Goal: Register for event/course

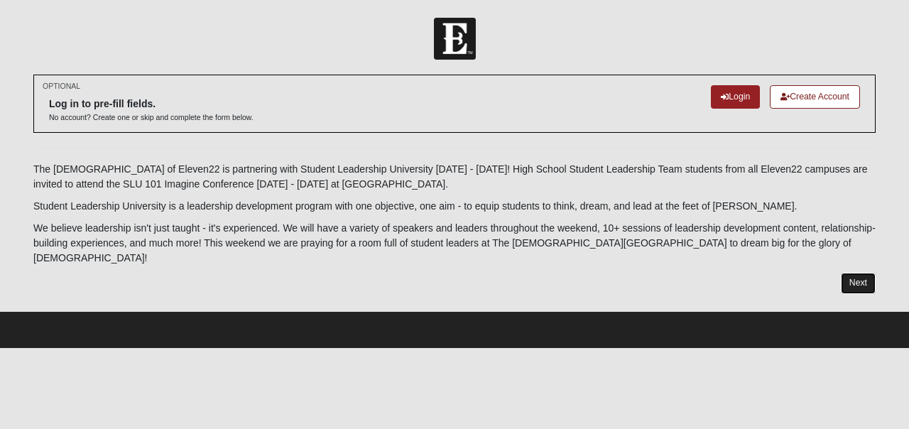
click at [844, 274] on link "Next" at bounding box center [858, 283] width 35 height 21
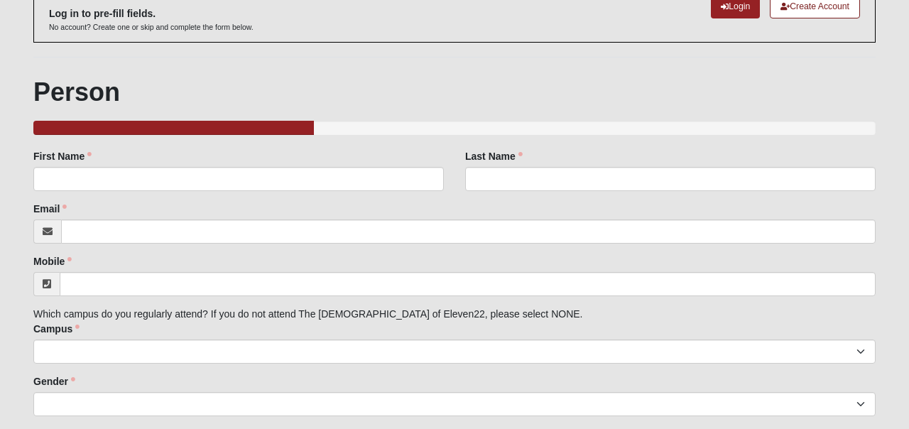
scroll to position [190, 0]
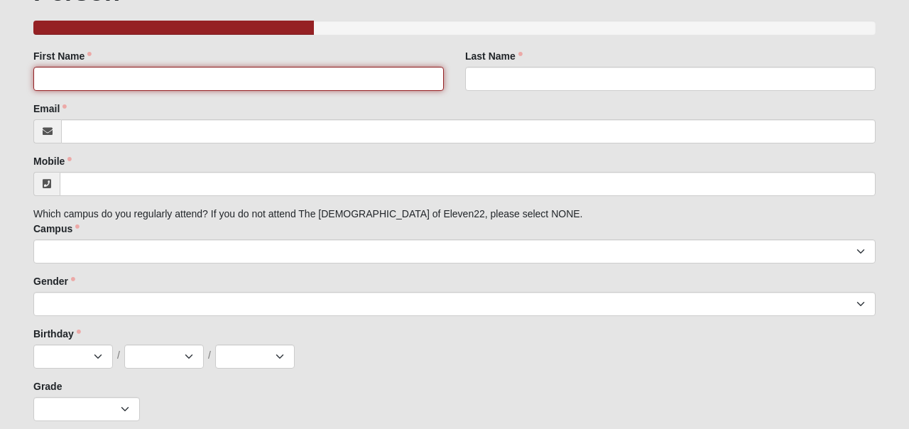
click at [374, 75] on input "First Name" at bounding box center [238, 79] width 410 height 24
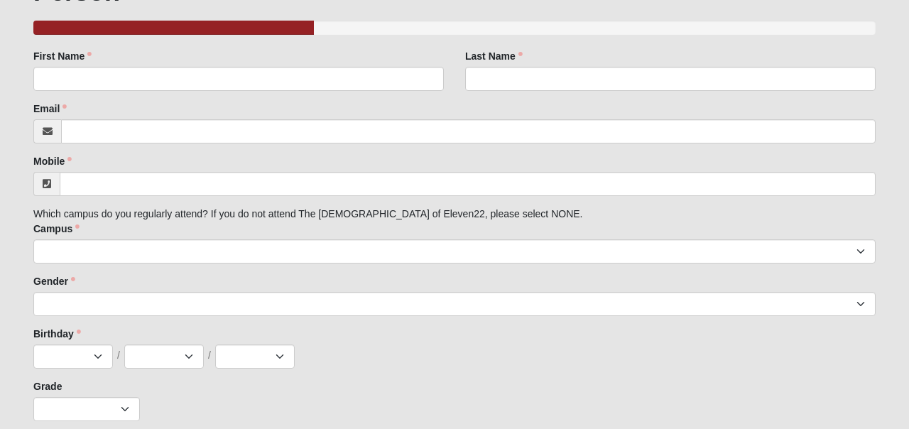
click at [452, 49] on div "First Name First Name is required." at bounding box center [239, 75] width 432 height 53
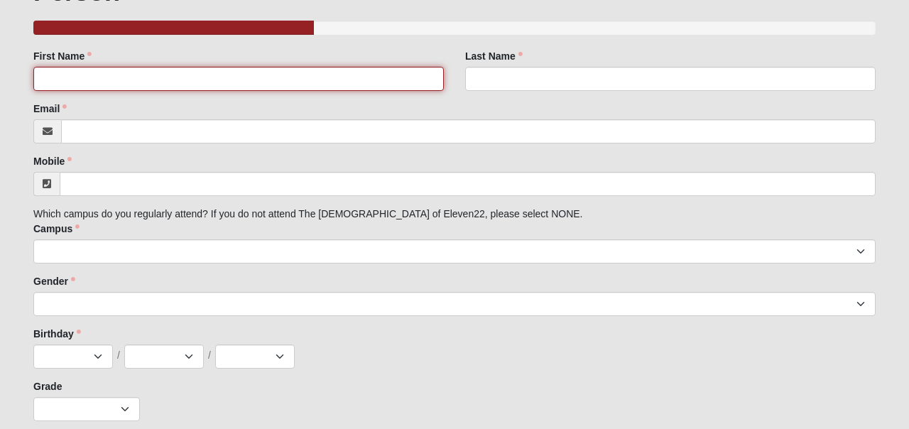
click at [274, 82] on input "First Name" at bounding box center [238, 79] width 410 height 24
type input "A"
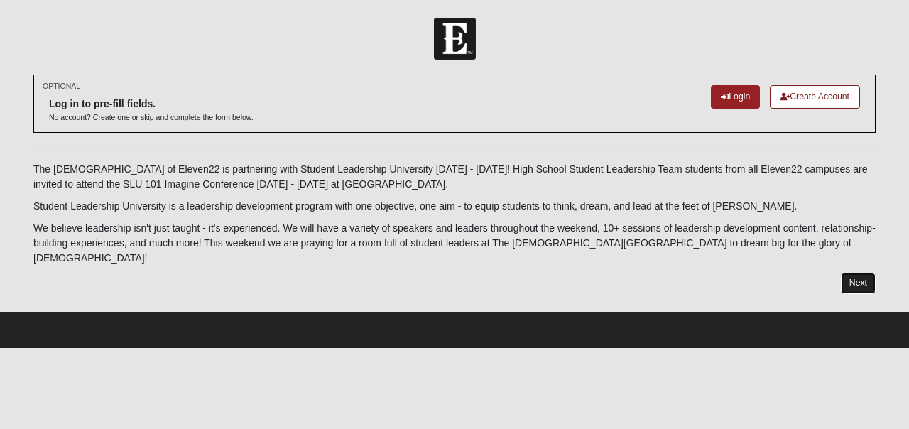
click at [856, 273] on link "Next" at bounding box center [858, 283] width 35 height 21
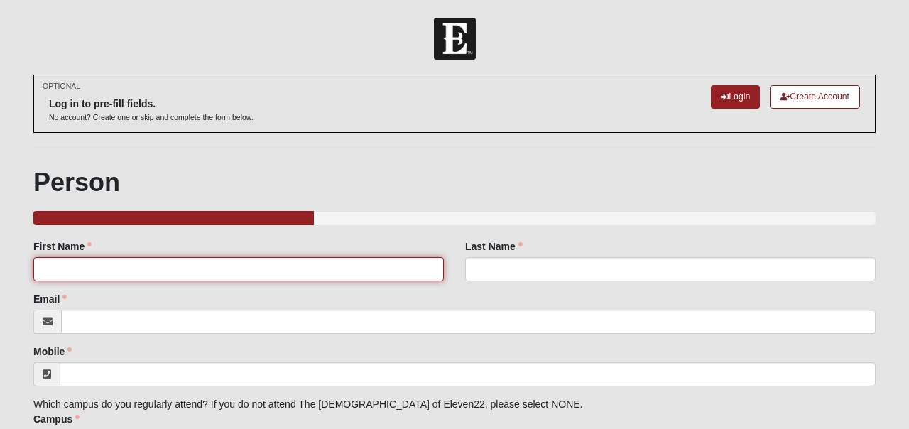
click at [259, 263] on input "First Name" at bounding box center [238, 269] width 410 height 24
type input "[PERSON_NAME]"
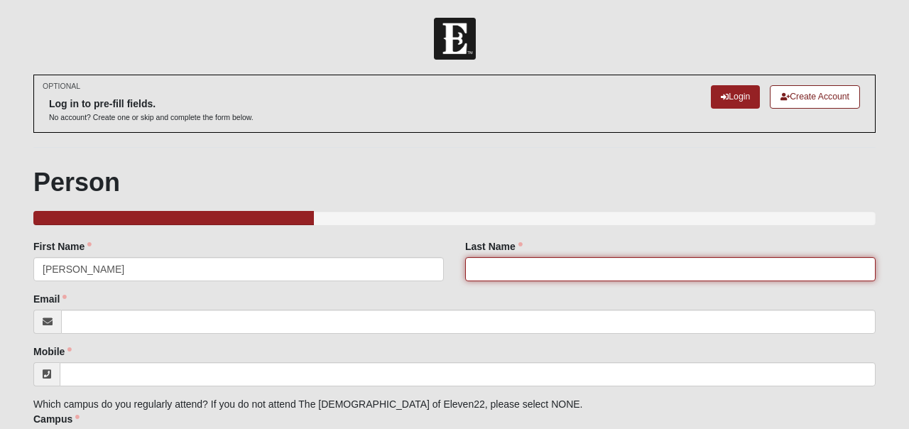
click at [490, 269] on input "Last Name" at bounding box center [670, 269] width 410 height 24
type input "Kholodnyi"
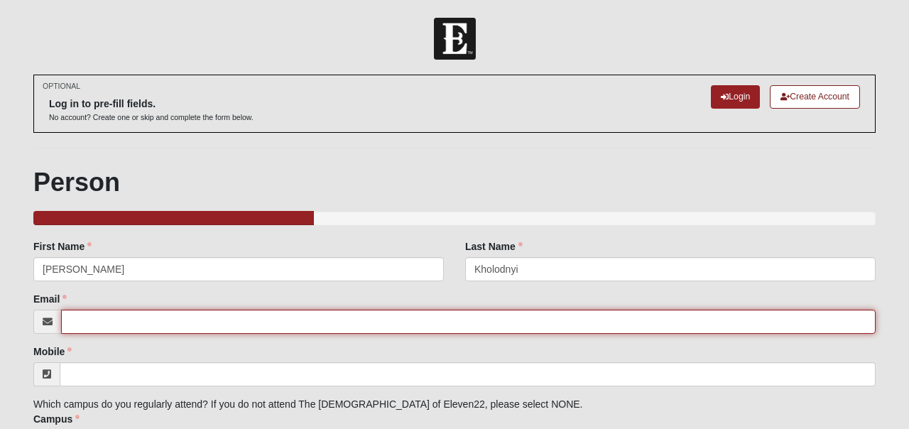
click at [224, 323] on input "Email" at bounding box center [468, 322] width 815 height 24
type input "[EMAIL_ADDRESS][DOMAIN_NAME]"
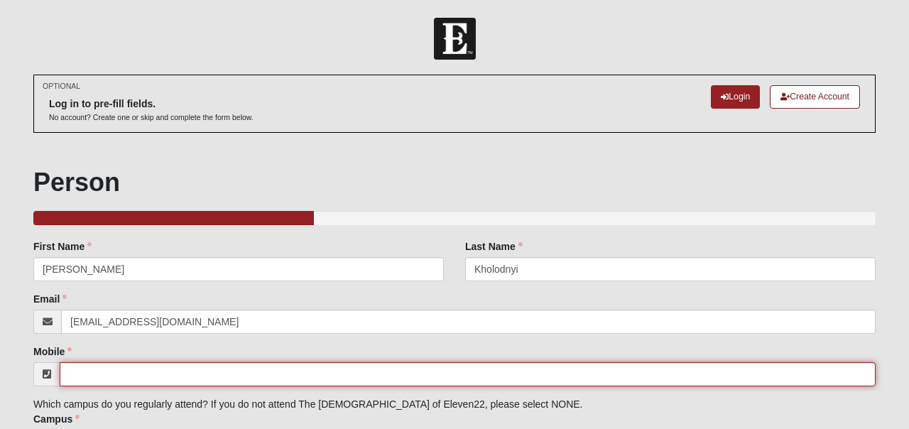
click at [135, 369] on input "Mobile" at bounding box center [468, 374] width 816 height 24
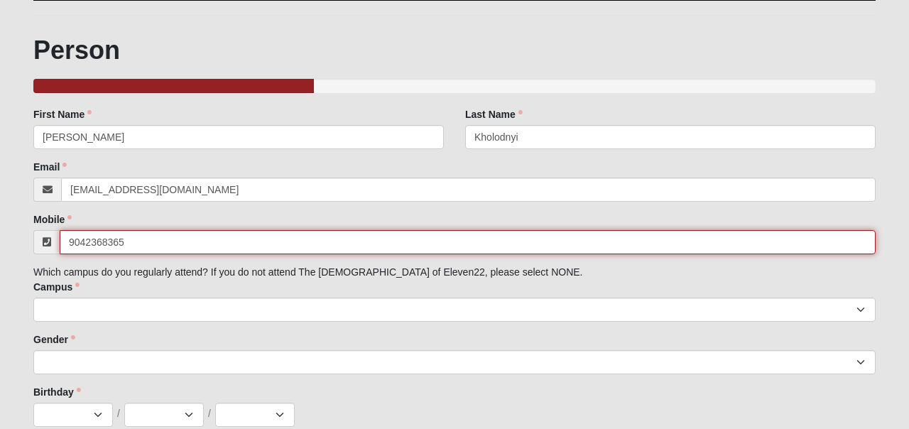
scroll to position [150, 0]
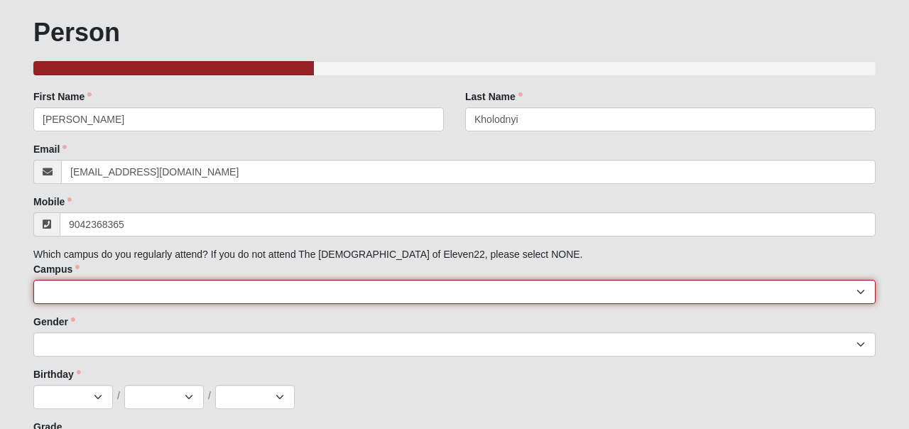
type input "[PHONE_NUMBER]"
click at [76, 283] on select "[GEOGRAPHIC_DATA] [GEOGRAPHIC_DATA] (Coming Soon) Eleven22 Online [PERSON_NAME]…" at bounding box center [454, 292] width 842 height 24
select select "13"
click at [33, 280] on select "[GEOGRAPHIC_DATA] [GEOGRAPHIC_DATA] (Coming Soon) Eleven22 Online [PERSON_NAME]…" at bounding box center [454, 292] width 842 height 24
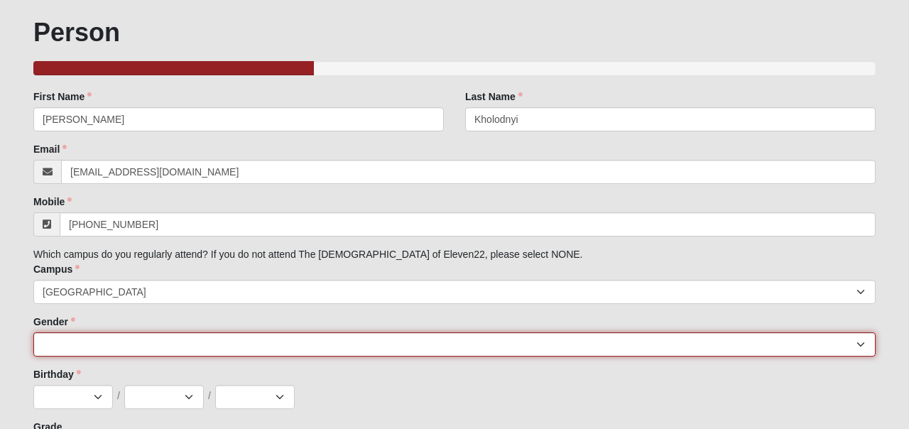
click at [74, 342] on select "[DEMOGRAPHIC_DATA] [DEMOGRAPHIC_DATA]" at bounding box center [454, 344] width 842 height 24
select select "2"
click at [33, 332] on select "[DEMOGRAPHIC_DATA] [DEMOGRAPHIC_DATA]" at bounding box center [454, 344] width 842 height 24
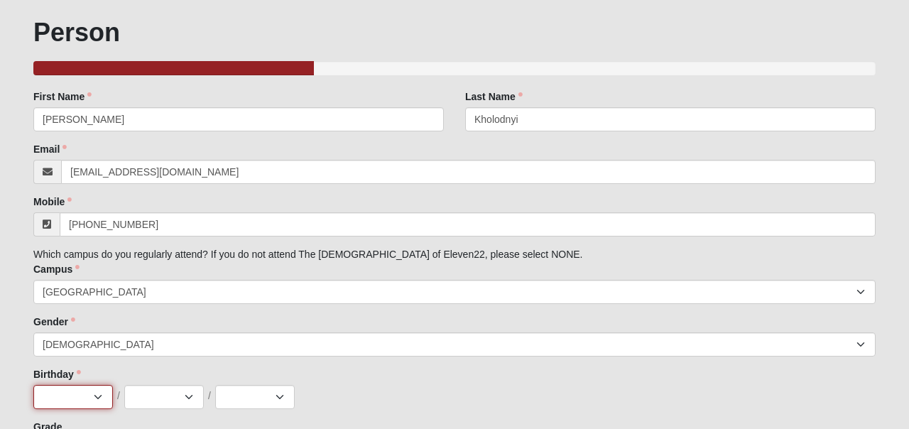
click at [87, 399] on select "Jan Feb Mar Apr May Jun [DATE] Aug Sep Oct Nov Dec" at bounding box center [73, 397] width 80 height 24
select select "4"
click at [33, 385] on select "Jan Feb Mar Apr May Jun [DATE] Aug Sep Oct Nov Dec" at bounding box center [73, 397] width 80 height 24
click at [173, 402] on select "1 2 3 4 5 6 7 8 9 10 11 12 13 14 15 16 17 18 19 20 21 22 23 24 25 26 27 28 29 3…" at bounding box center [164, 397] width 80 height 24
select select "11"
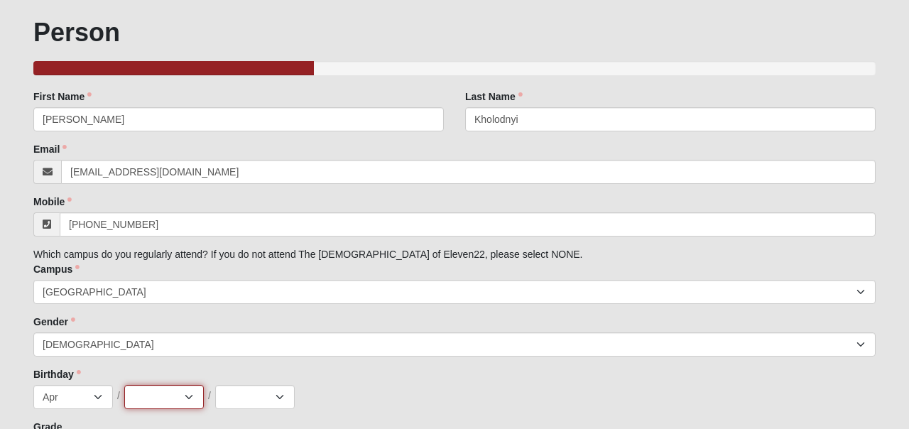
click at [124, 385] on select "1 2 3 4 5 6 7 8 9 10 11 12 13 14 15 16 17 18 19 20 21 22 23 24 25 26 27 28 29 3…" at bounding box center [164, 397] width 80 height 24
click at [278, 395] on select "2025 2024 2023 2022 2021 2020 2019 2018 2017 2016 2015 2014 2013 2012 2011 2010…" at bounding box center [255, 397] width 80 height 24
select select "2011"
click at [215, 385] on select "2025 2024 2023 2022 2021 2020 2019 2018 2017 2016 2015 2014 2013 2012 2011 2010…" at bounding box center [255, 397] width 80 height 24
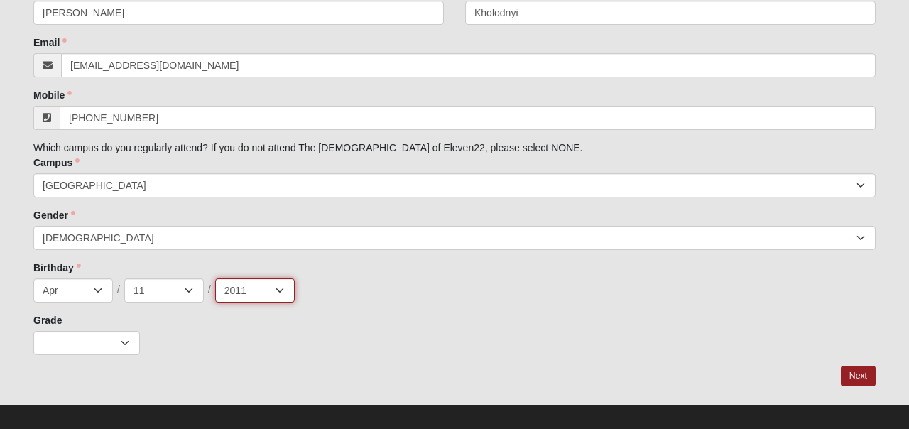
scroll to position [268, 0]
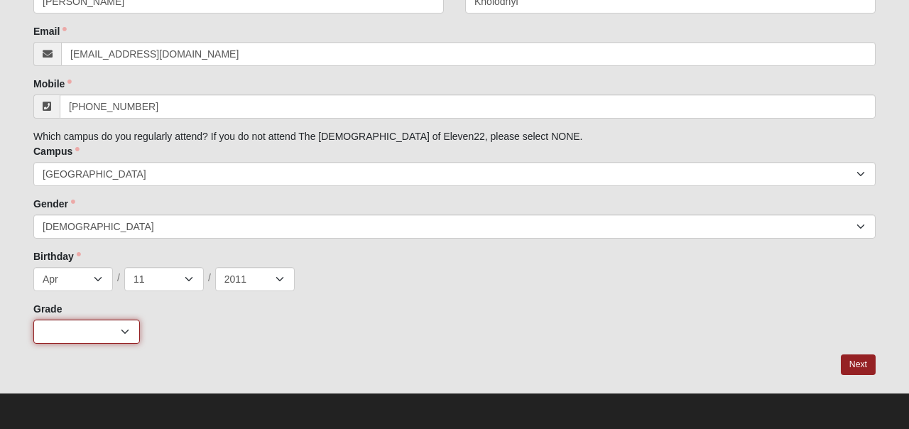
click at [122, 334] on select "K 1st 2nd 3rd 4th 5th 6th 7th 8th 9th 10th 11th 12th" at bounding box center [86, 332] width 107 height 24
select select "3"
click at [33, 320] on select "K 1st 2nd 3rd 4th 5th 6th 7th 8th 9th 10th 11th 12th" at bounding box center [86, 332] width 107 height 24
click at [861, 366] on link "Next" at bounding box center [858, 364] width 35 height 21
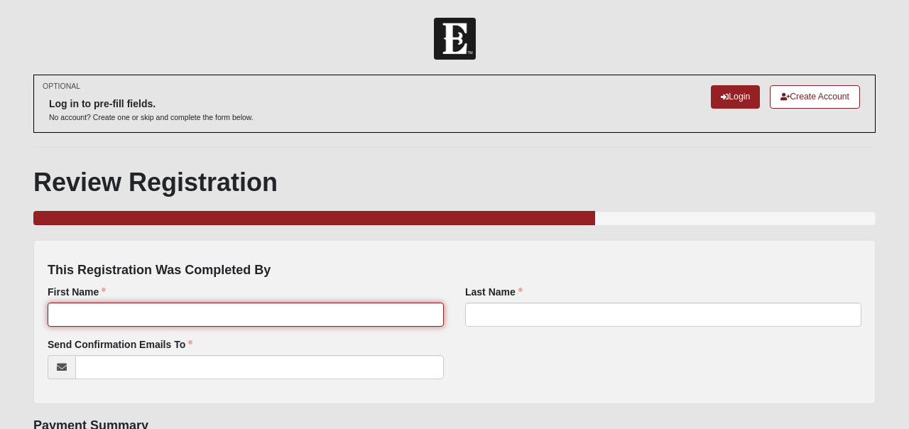
click at [202, 317] on input "First Name" at bounding box center [246, 315] width 396 height 24
type input "i"
type input "Inna"
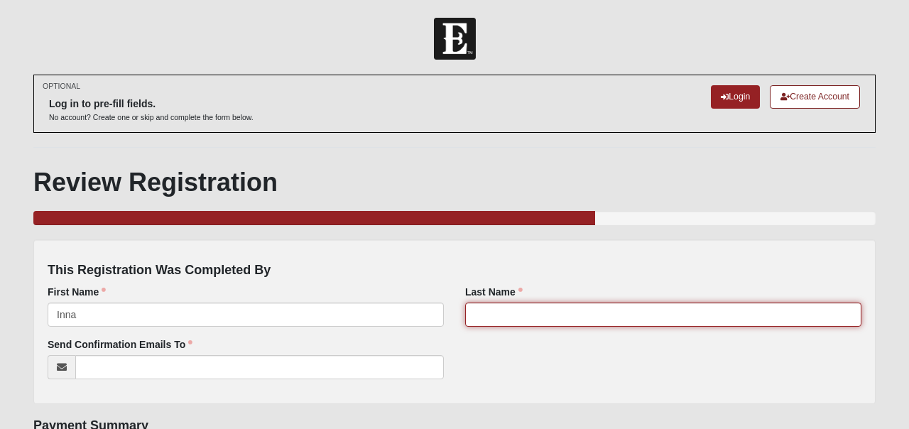
click at [498, 314] on input "Last Name" at bounding box center [663, 315] width 396 height 24
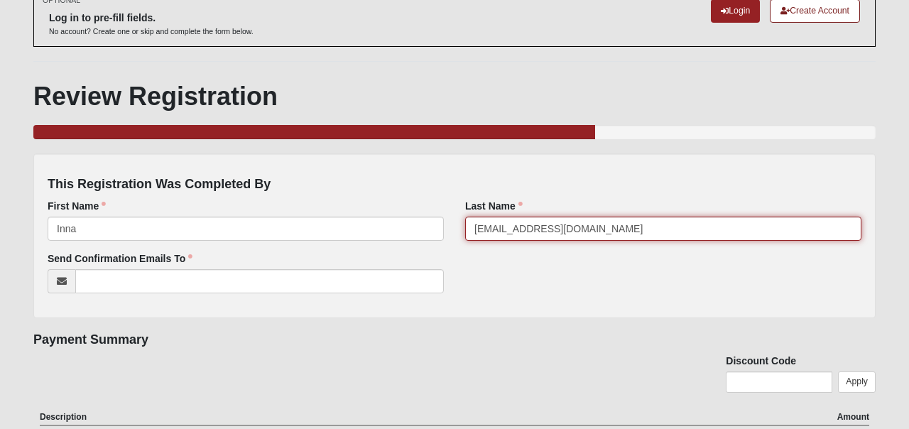
scroll to position [94, 0]
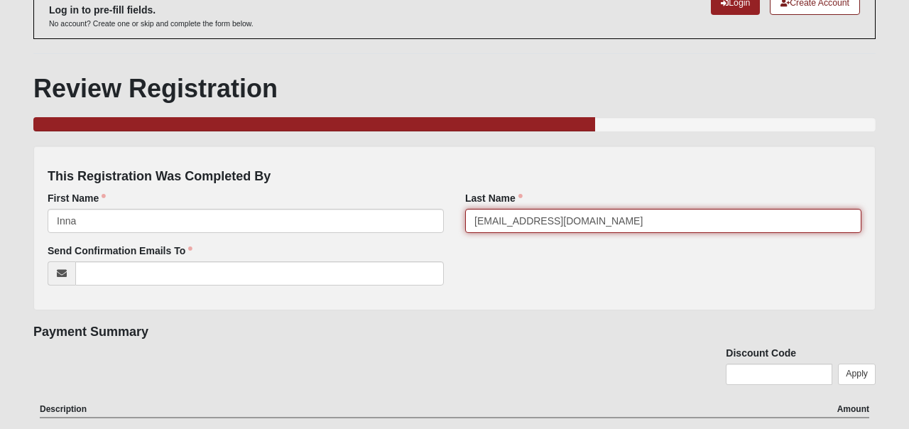
type input "[EMAIL_ADDRESS][DOMAIN_NAME]"
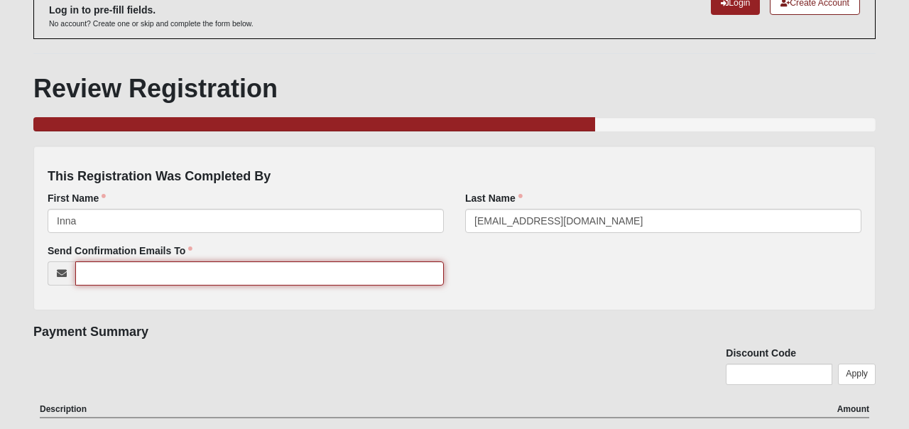
click at [189, 266] on input "Send Confirmation Emails To" at bounding box center [259, 273] width 369 height 24
type input "[EMAIL_ADDRESS][DOMAIN_NAME]"
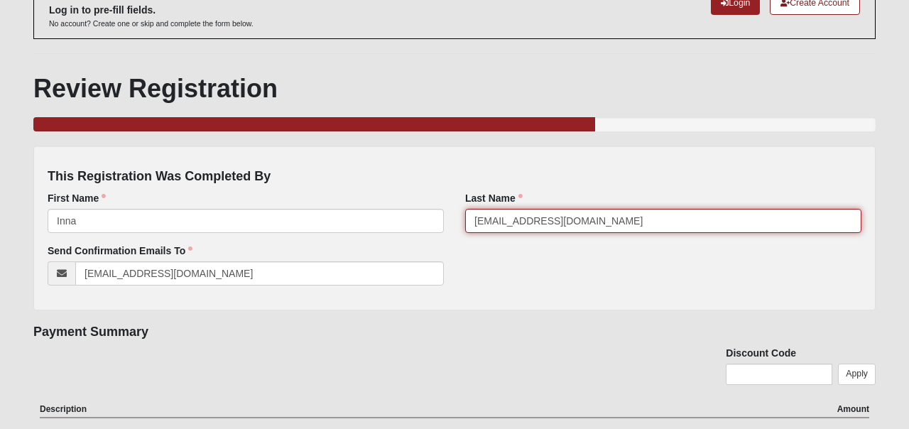
click at [581, 224] on input "[EMAIL_ADDRESS][DOMAIN_NAME]" at bounding box center [663, 221] width 396 height 24
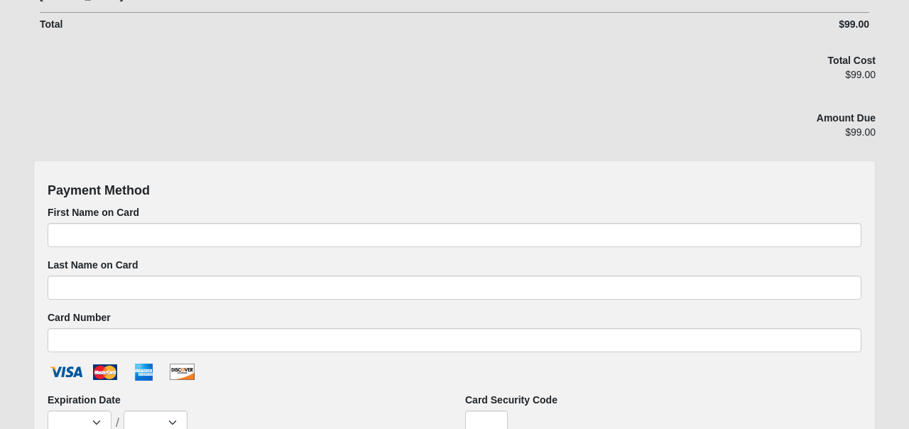
scroll to position [535, 0]
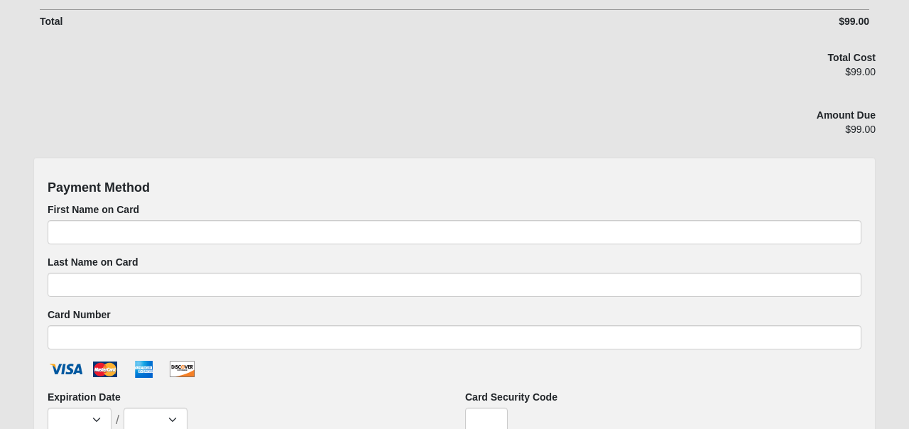
type input "Kholodnyi"
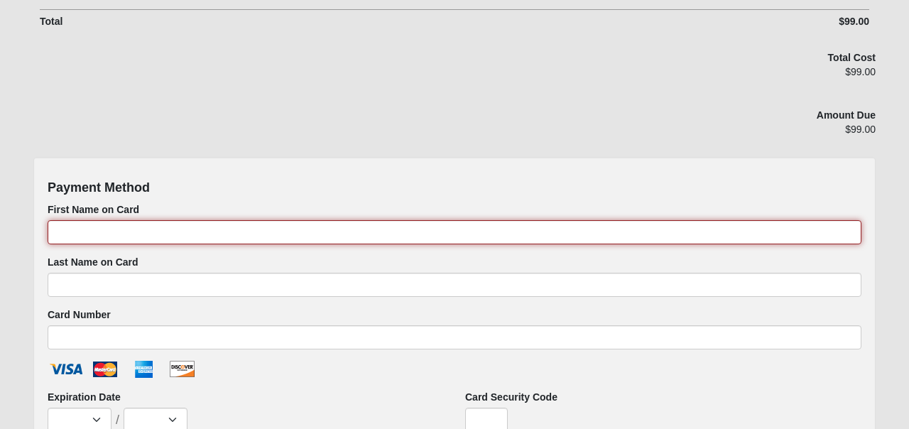
click at [303, 233] on input "First Name on Card" at bounding box center [455, 232] width 814 height 24
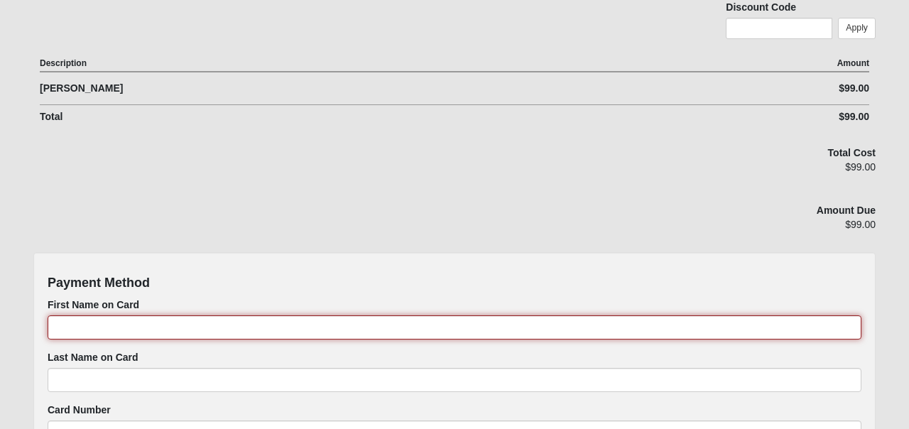
scroll to position [442, 0]
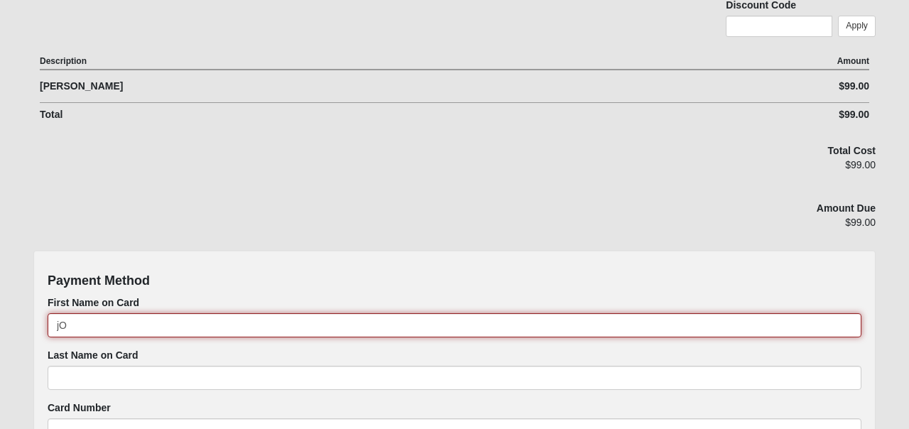
type input "j"
type input "[PERSON_NAME]"
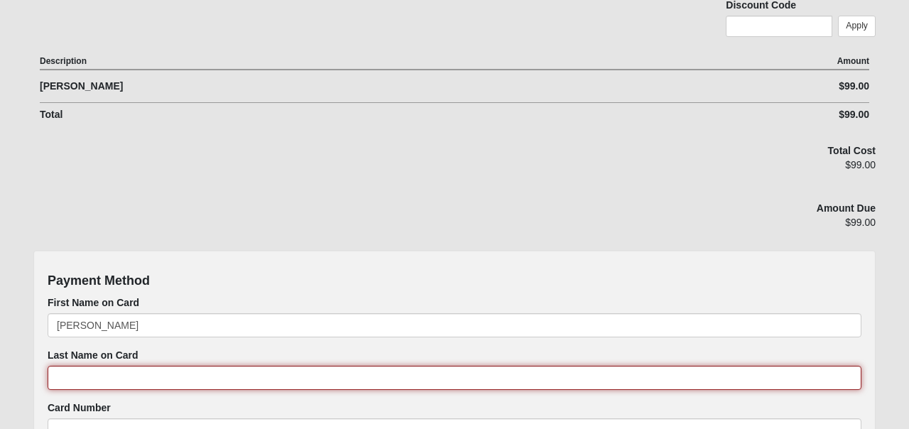
click at [68, 376] on input "Last Name on Card" at bounding box center [455, 378] width 814 height 24
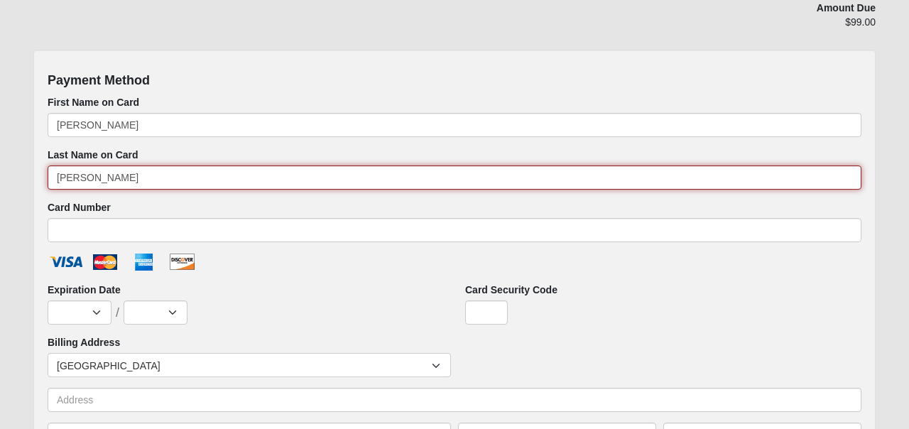
scroll to position [651, 0]
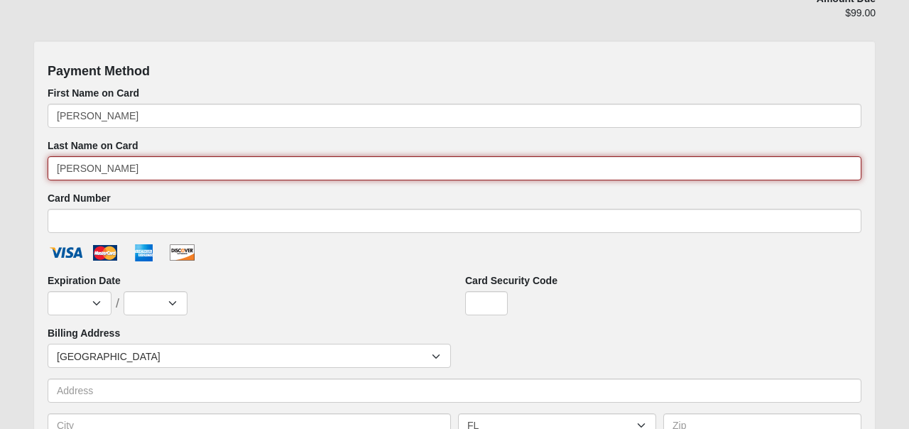
type input "[PERSON_NAME]"
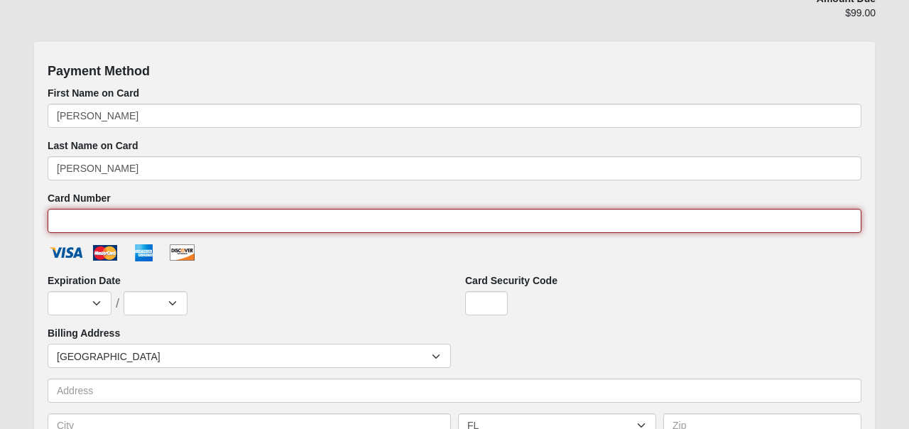
click at [99, 219] on input "Card Number" at bounding box center [455, 221] width 814 height 24
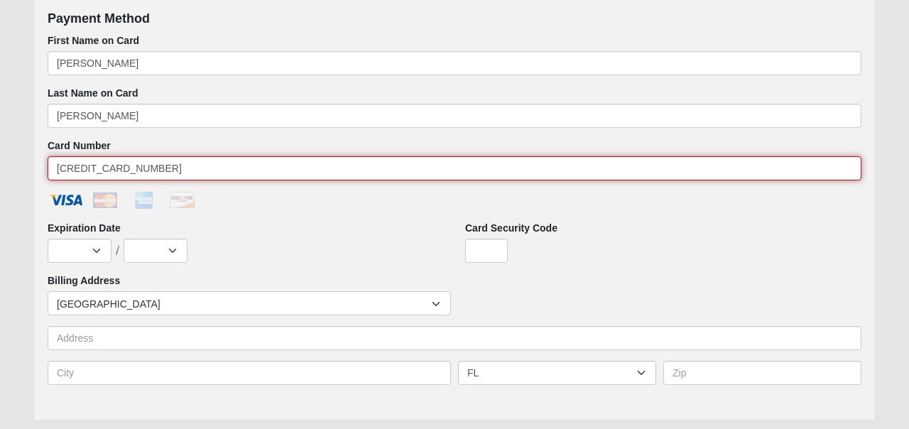
scroll to position [719, 0]
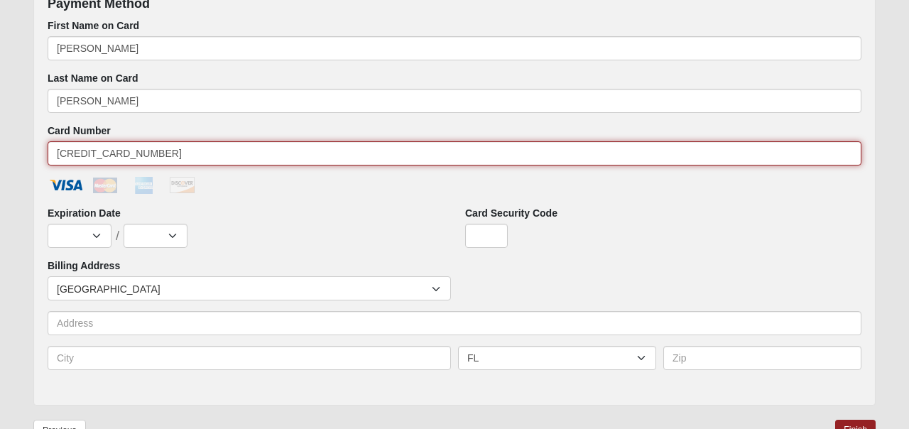
type input "[CREDIT_CARD_NUMBER]"
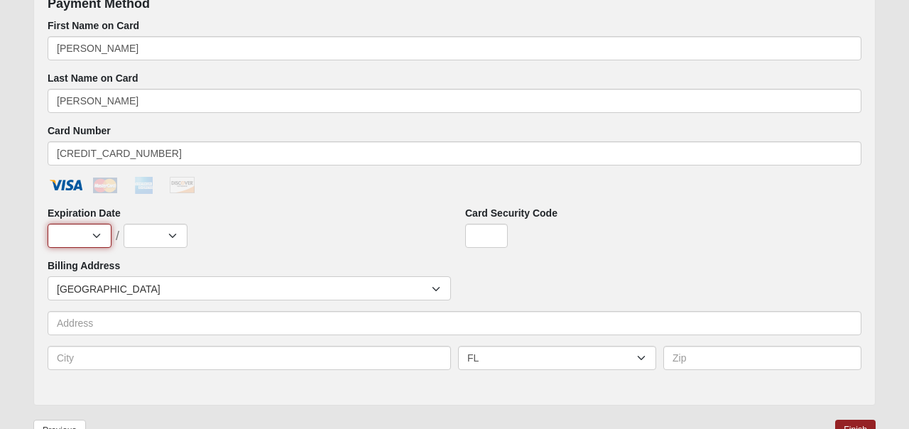
click at [75, 236] on select "Jan Feb Mar Apr May Jun [DATE] Aug Sep Oct Nov Dec" at bounding box center [80, 236] width 64 height 24
select select "3"
click at [48, 224] on select "Jan Feb Mar Apr May Jun [DATE] Aug Sep Oct Nov Dec" at bounding box center [80, 236] width 64 height 24
click at [168, 242] on select "2025 2026 2027 2028 2029 2030 2031 2032 2033 2034 2035 2036 2037 2038 2039 2040" at bounding box center [156, 236] width 64 height 24
select select "2030"
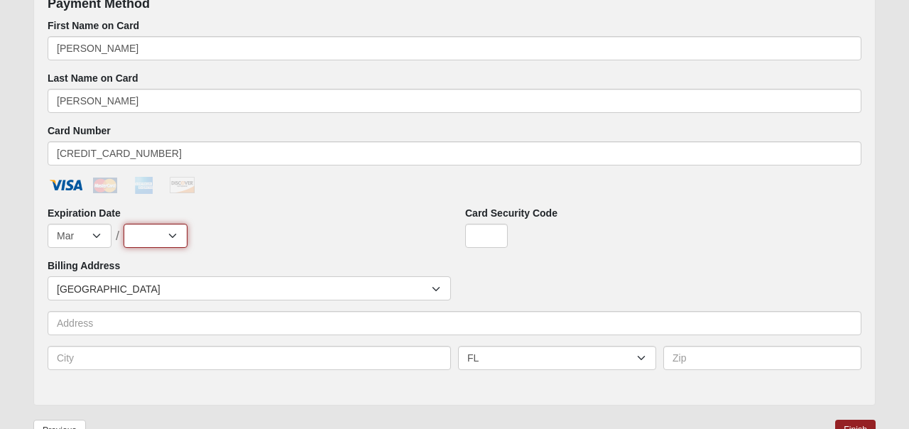
click at [124, 224] on select "2025 2026 2027 2028 2029 2030 2031 2032 2033 2034 2035 2036 2037 2038 2039 2040" at bounding box center [156, 236] width 64 height 24
click at [496, 241] on input "Card Security Code" at bounding box center [486, 236] width 43 height 24
type input "951"
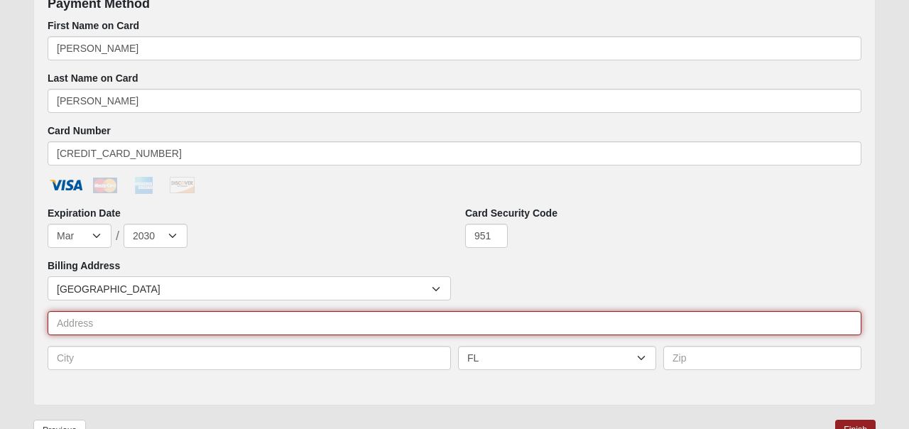
click at [113, 331] on input "text" at bounding box center [455, 323] width 814 height 24
type input "[STREET_ADDRESS]"
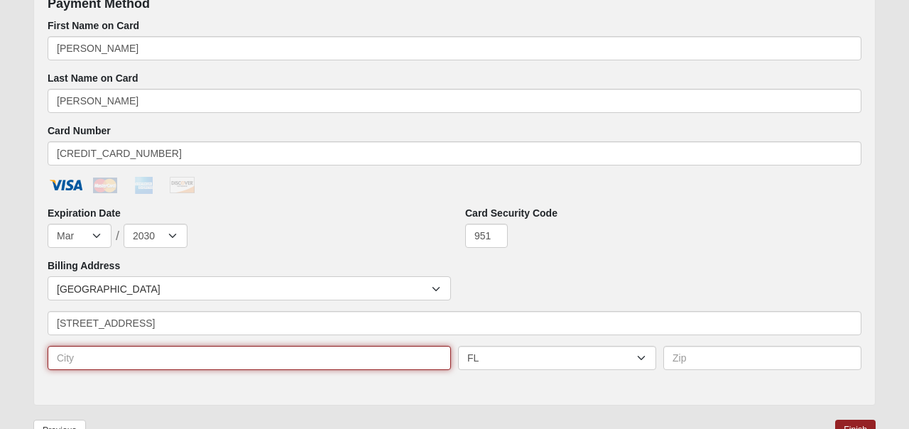
click at [169, 356] on input "text" at bounding box center [249, 358] width 403 height 24
type input "[GEOGRAPHIC_DATA]"
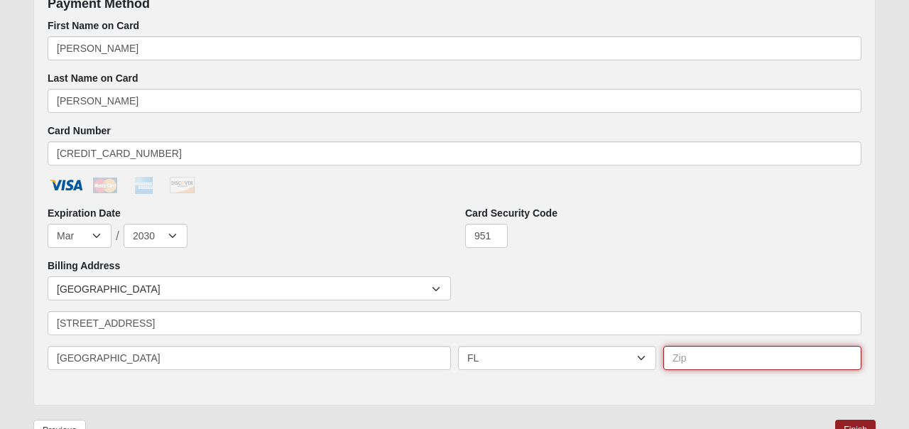
click at [685, 359] on input "text" at bounding box center [762, 358] width 198 height 24
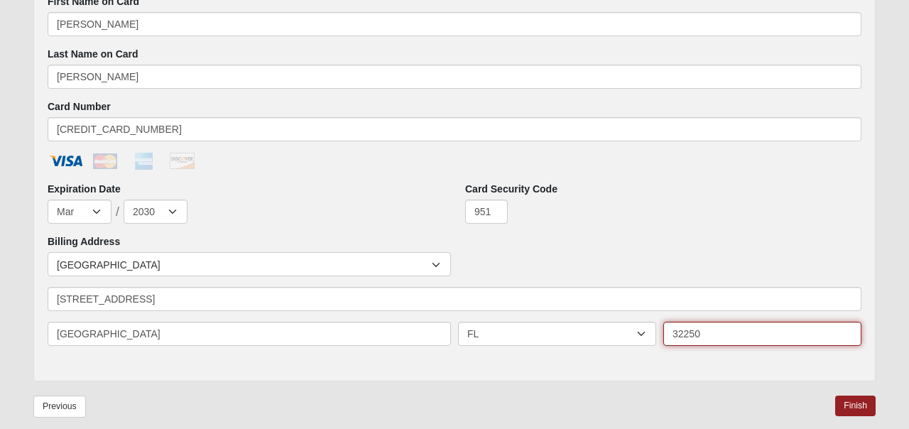
scroll to position [807, 0]
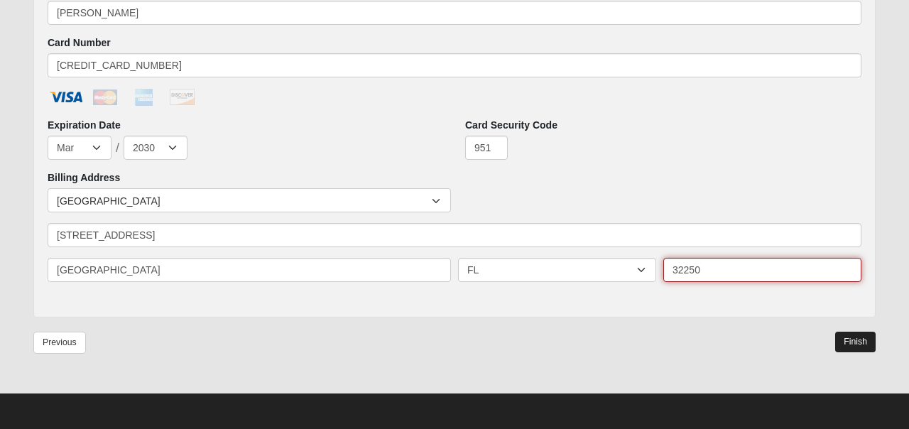
type input "32250"
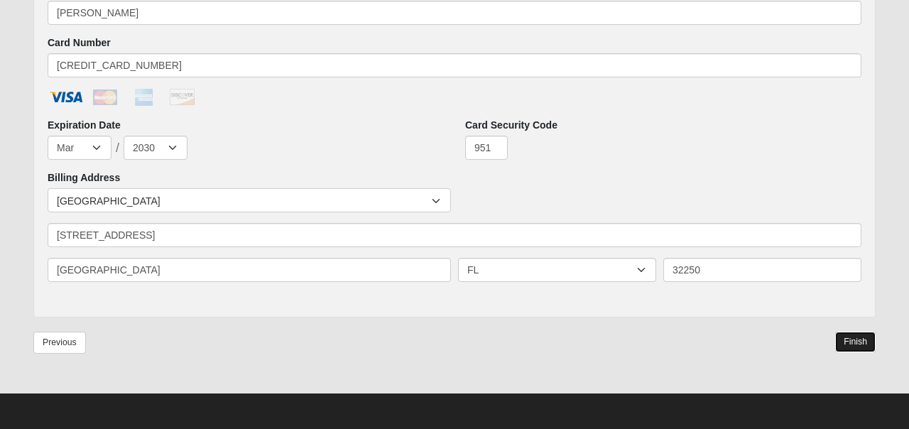
click at [841, 336] on link "Finish" at bounding box center [855, 342] width 40 height 21
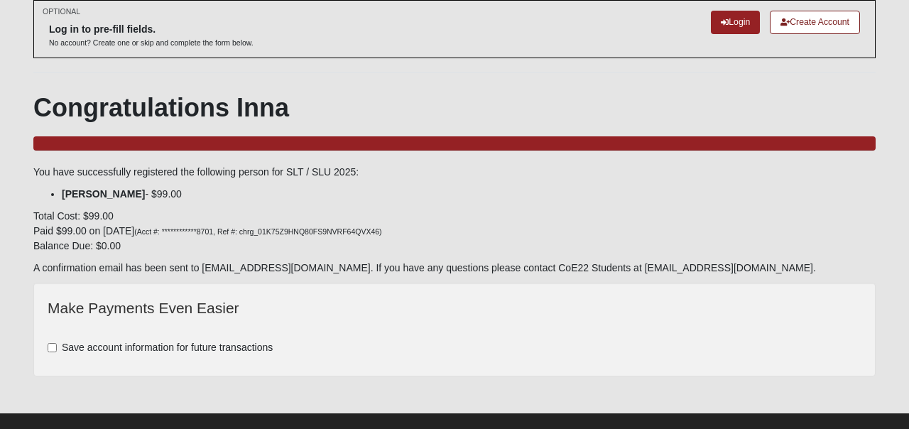
scroll to position [72, 0]
